Goal: Navigation & Orientation: Find specific page/section

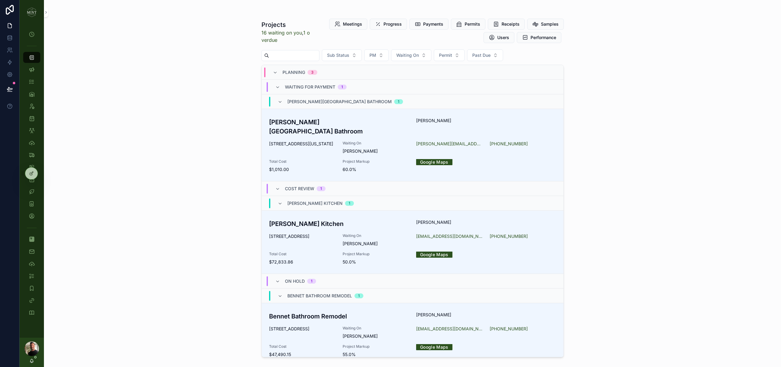
click at [181, 126] on div "Projects 16 waiting on you , 1 overdue Meetings Progress Payments Permits Recei…" at bounding box center [412, 183] width 737 height 367
click at [304, 119] on h3 "[PERSON_NAME][GEOGRAPHIC_DATA] Bathroom" at bounding box center [339, 126] width 140 height 18
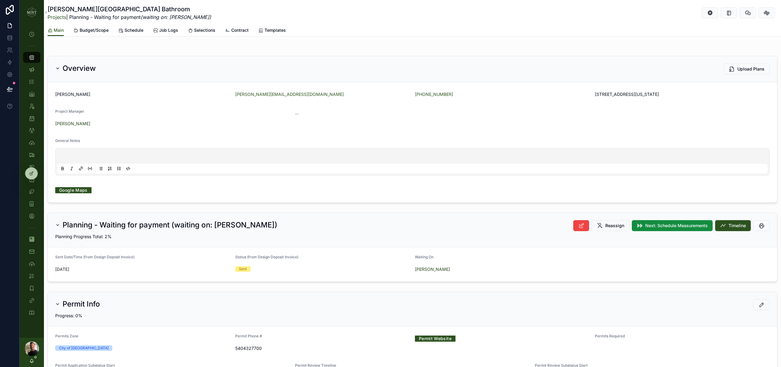
click at [61, 19] on link "Projects" at bounding box center [57, 17] width 19 height 6
